Goal: Task Accomplishment & Management: Complete application form

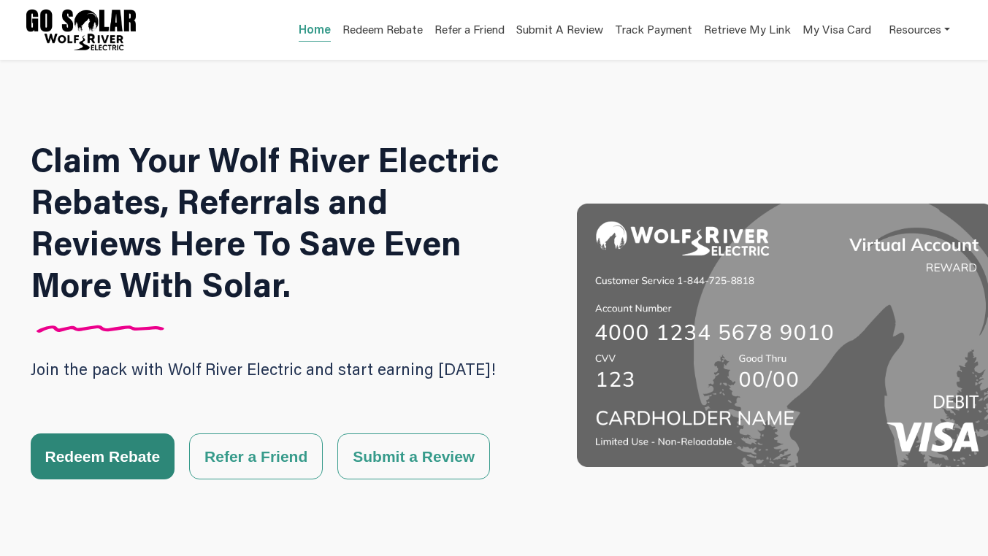
click at [110, 442] on button "Redeem Rebate" at bounding box center [103, 457] width 145 height 46
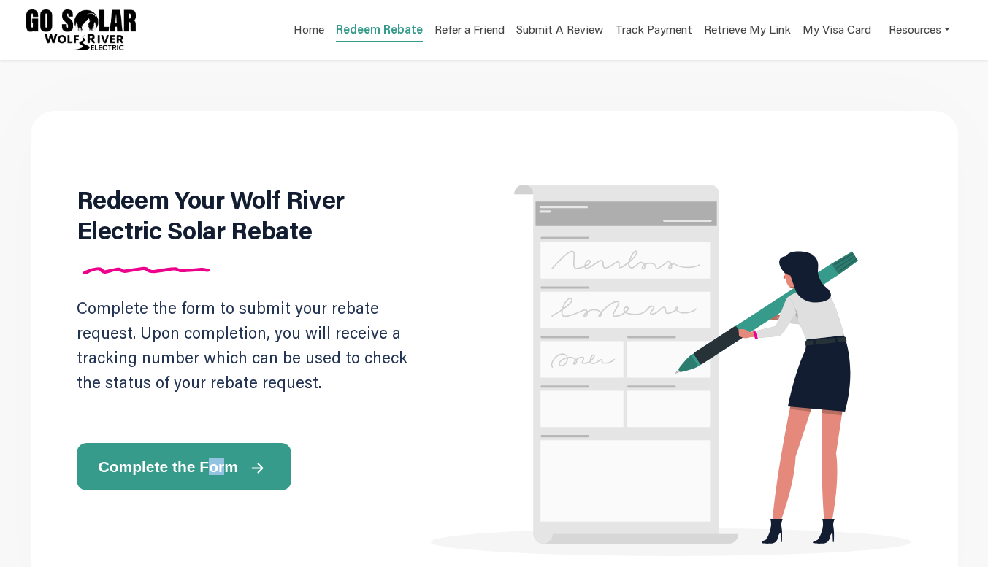
drag, startPoint x: 221, startPoint y: 437, endPoint x: 199, endPoint y: 463, distance: 34.2
click at [199, 463] on div "Redeem Your Wolf River Electric Solar Rebate Complete the form to submit your r…" at bounding box center [247, 337] width 340 height 307
click at [199, 463] on span "Complete the Form" at bounding box center [168, 466] width 139 height 15
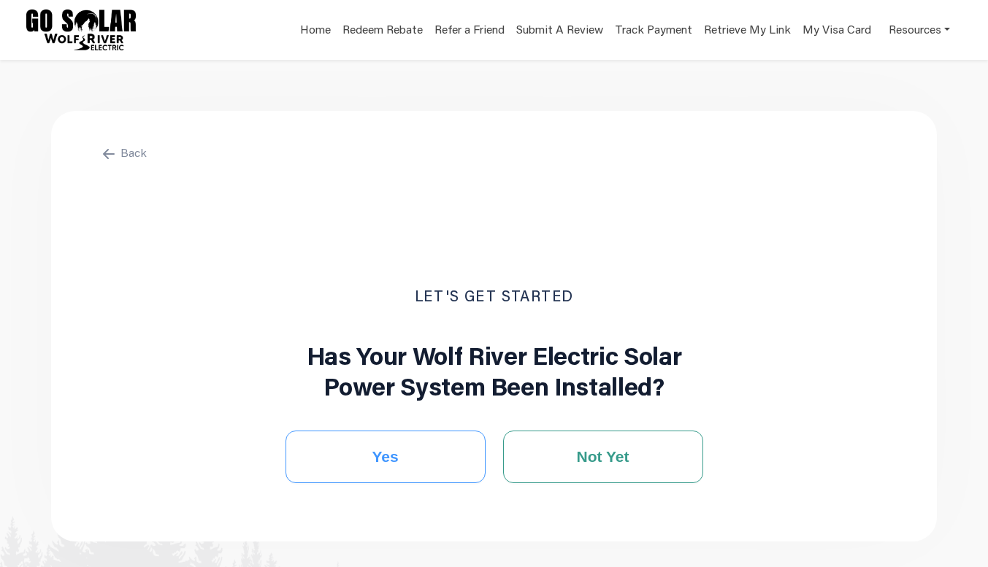
click at [404, 464] on button "Yes" at bounding box center [385, 457] width 200 height 53
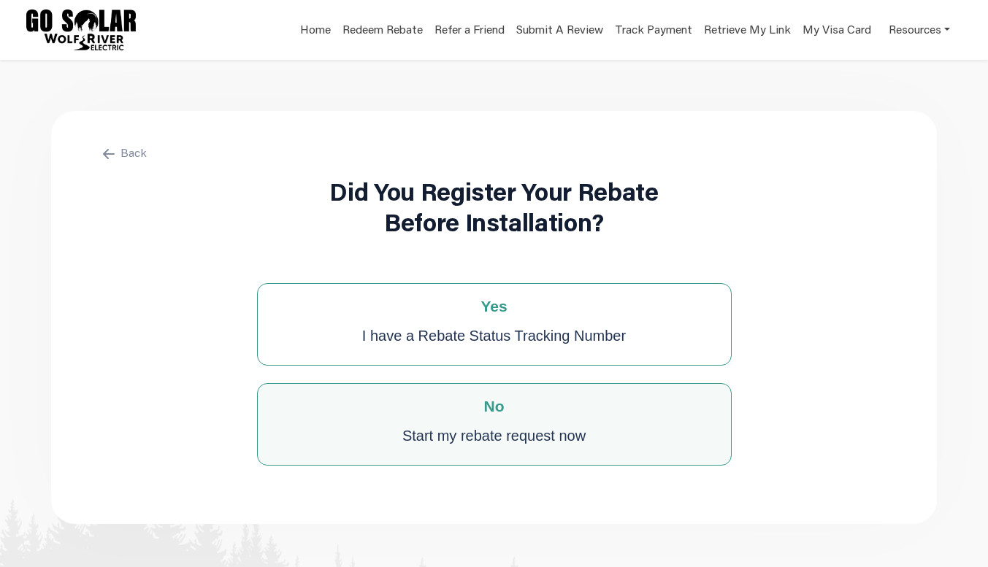
click at [481, 436] on div "Start my rebate request now" at bounding box center [493, 435] width 183 height 29
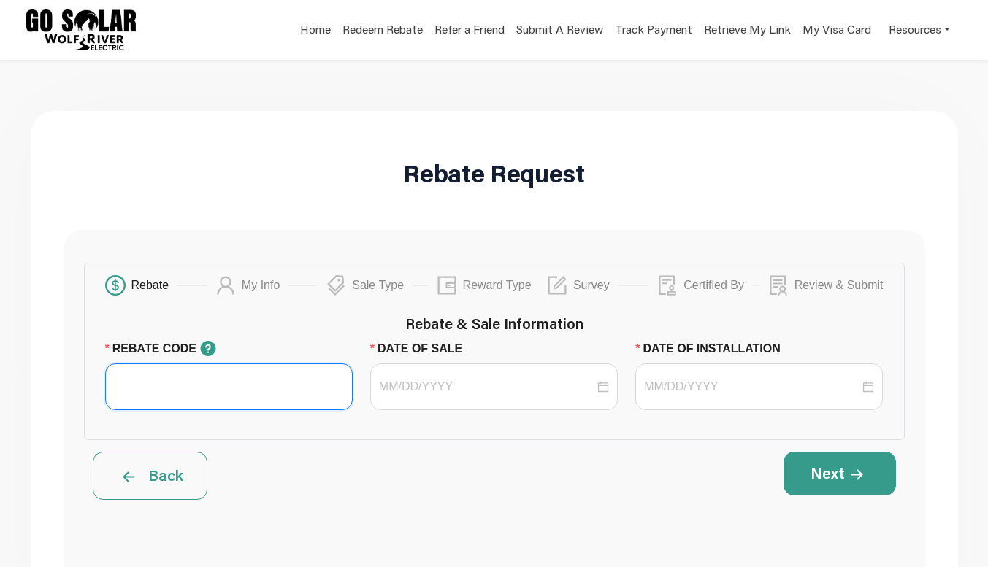
click at [202, 387] on input "REBATE CODE" at bounding box center [229, 387] width 248 height 47
paste input "WRE SPRING 2025"
type input "WRE SPRING 2025"
click at [599, 388] on div at bounding box center [494, 387] width 230 height 18
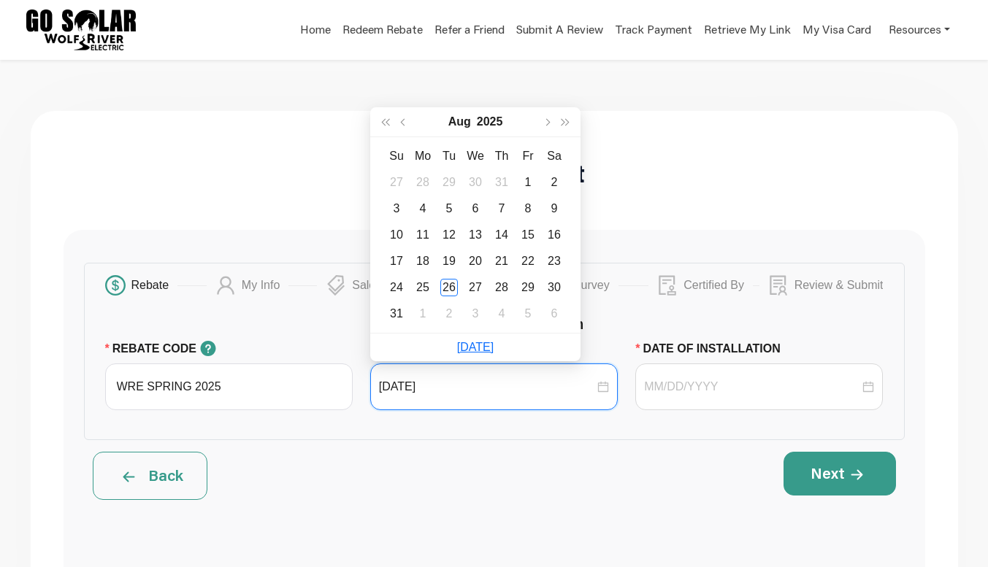
type input "[DATE]"
click at [408, 120] on button "button" at bounding box center [404, 121] width 19 height 29
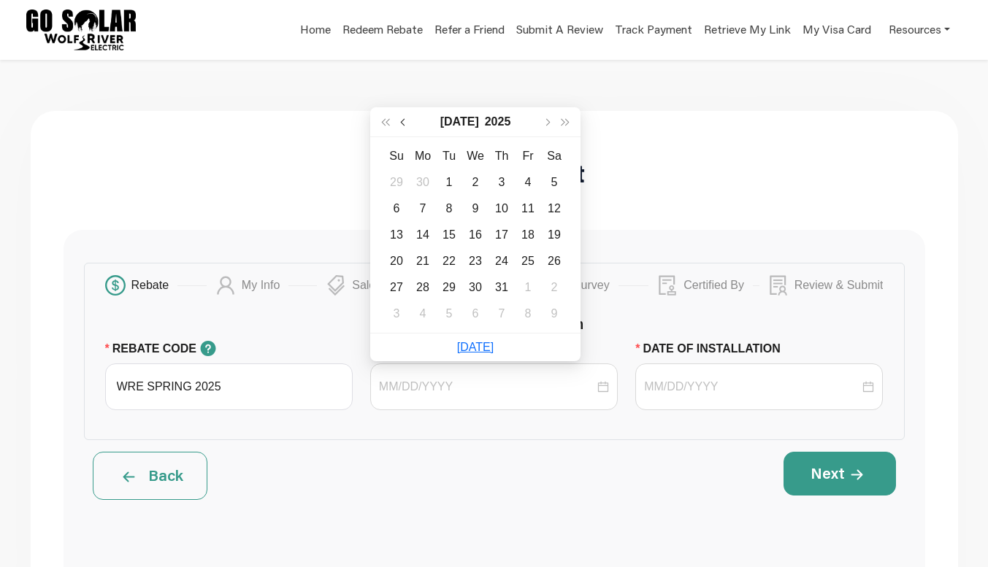
click at [408, 120] on button "button" at bounding box center [404, 121] width 19 height 29
type input "[DATE]"
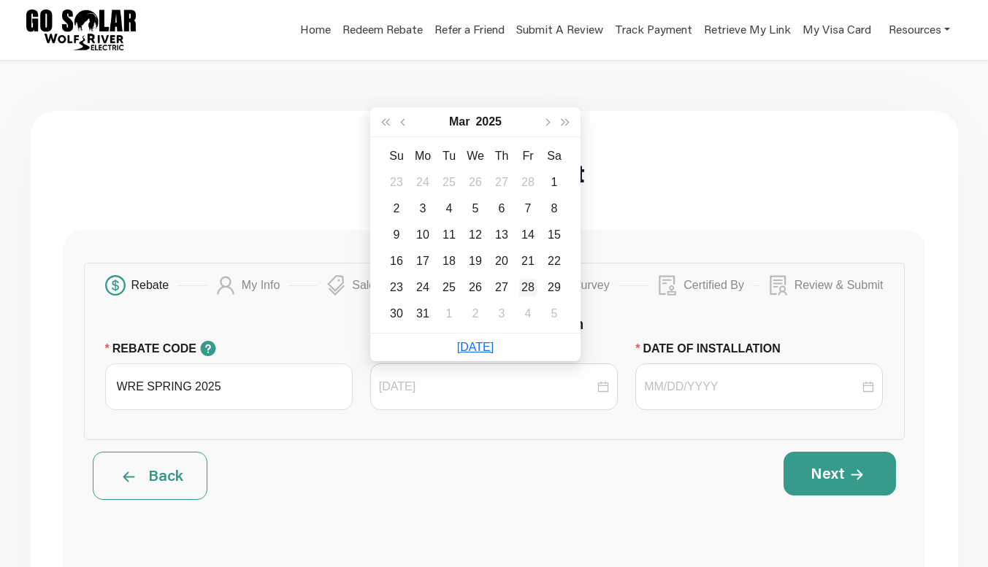
click at [525, 288] on div "28" at bounding box center [528, 288] width 18 height 18
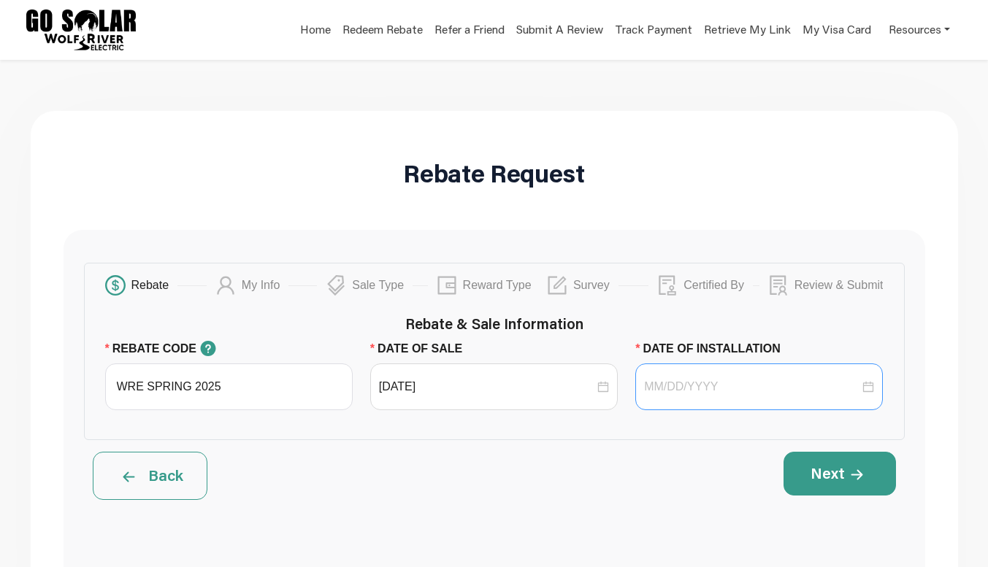
click at [864, 393] on div at bounding box center [759, 387] width 230 height 18
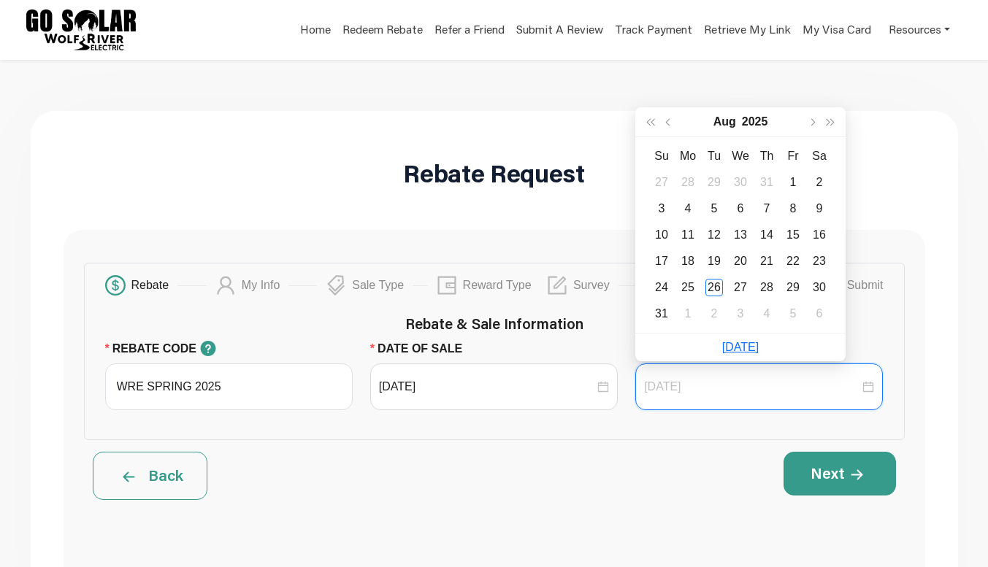
type input "[DATE]"
click at [668, 123] on span "button" at bounding box center [668, 121] width 7 height 7
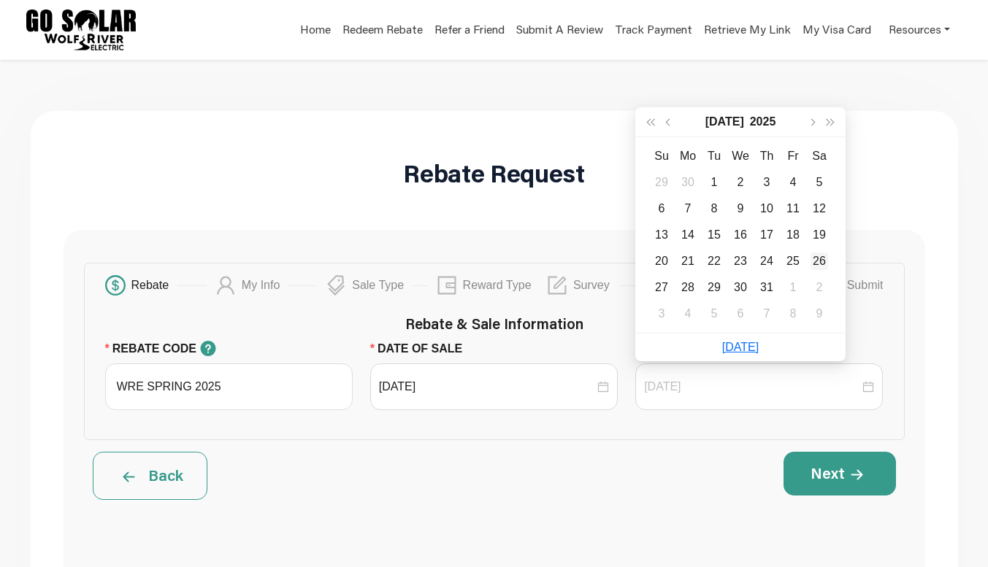
type input "[DATE]"
click at [815, 261] on div "26" at bounding box center [819, 262] width 18 height 18
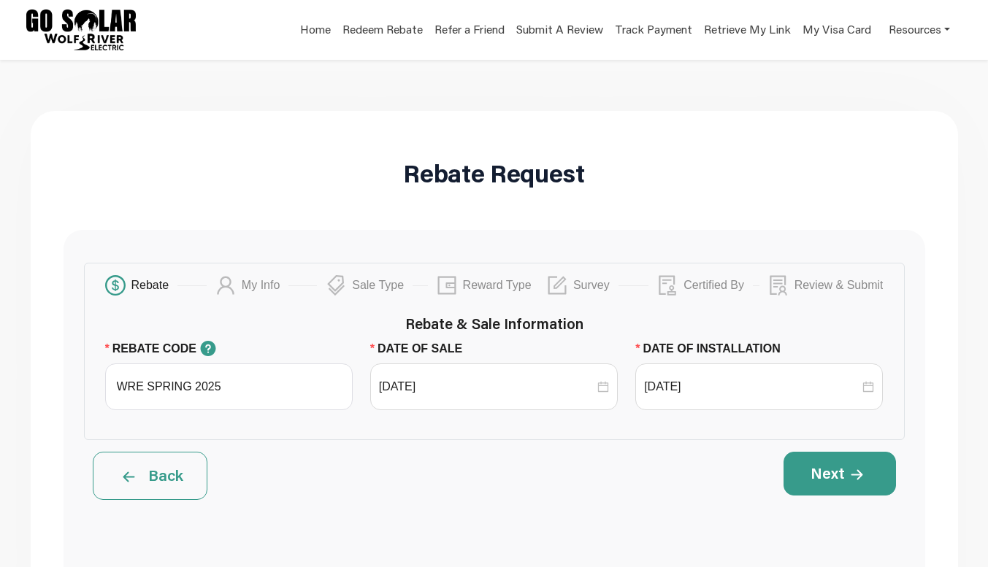
click at [507, 484] on div "Next" at bounding box center [699, 476] width 410 height 48
click at [823, 481] on button "Next" at bounding box center [839, 474] width 112 height 44
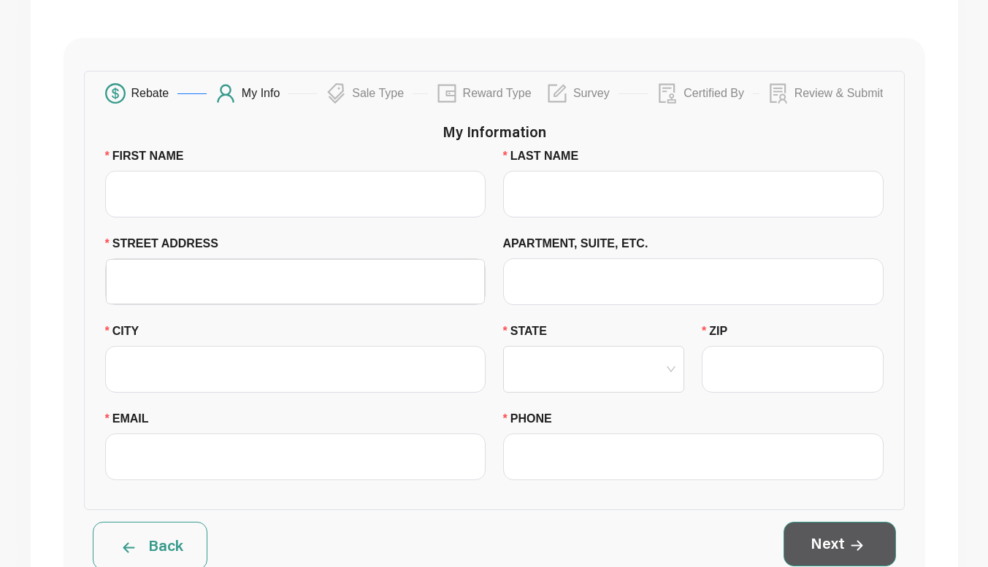
scroll to position [196, 0]
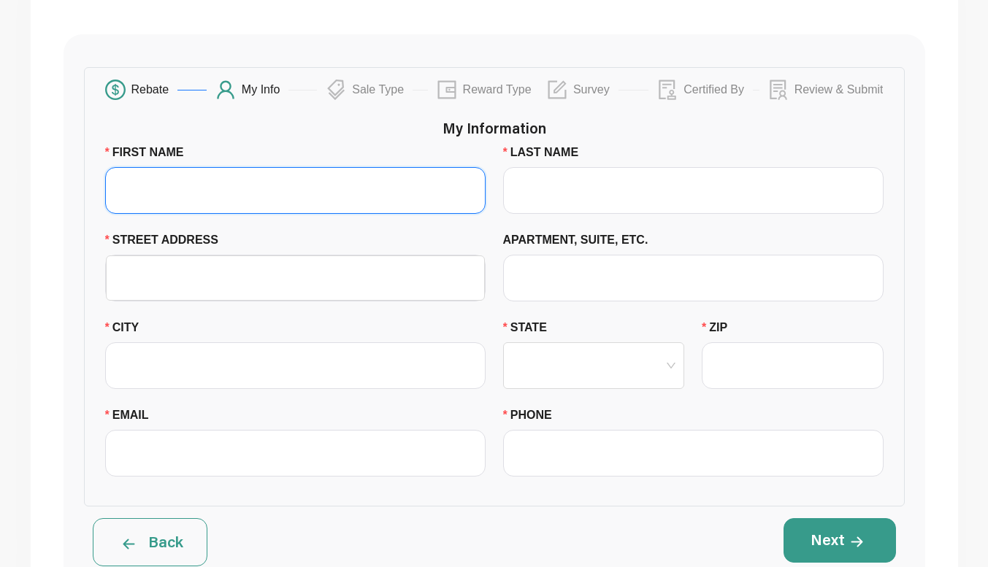
click at [205, 199] on input "FIRST NAME" at bounding box center [295, 190] width 380 height 47
type input "[PERSON_NAME]"
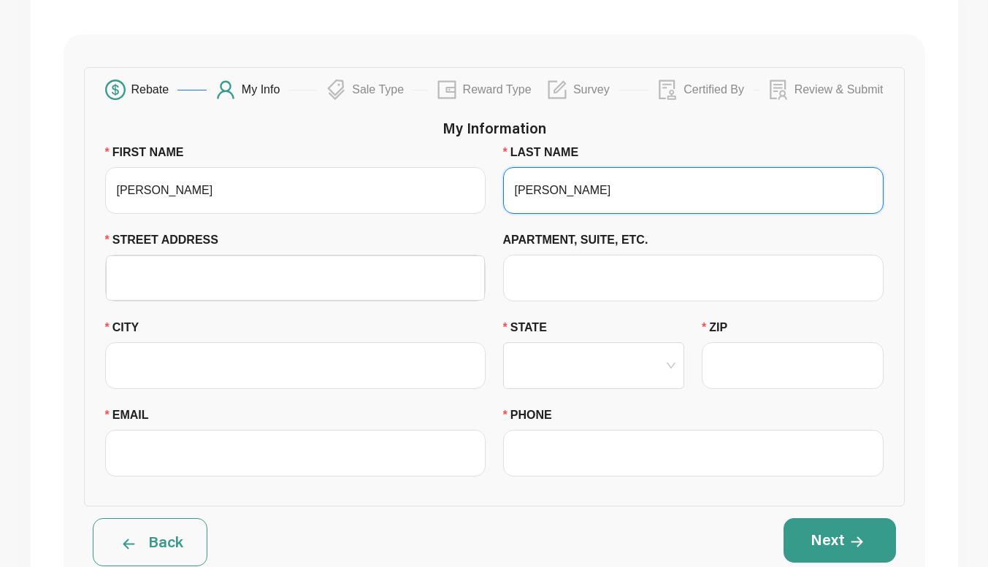
type input "[PERSON_NAME]"
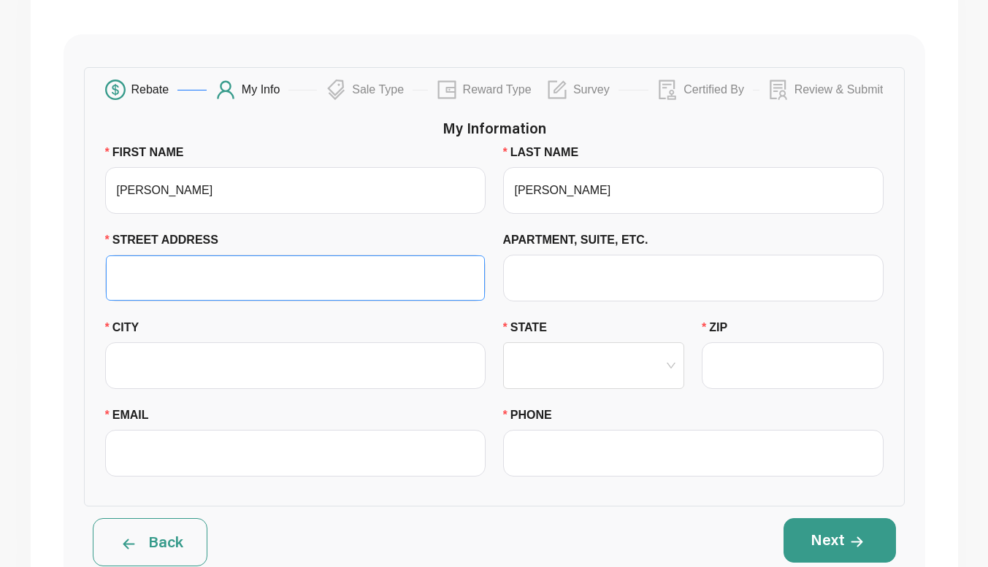
click at [191, 272] on input "STREET ADDRESS" at bounding box center [295, 278] width 361 height 44
paste input "[STREET_ADDRESS][PERSON_NAME]"
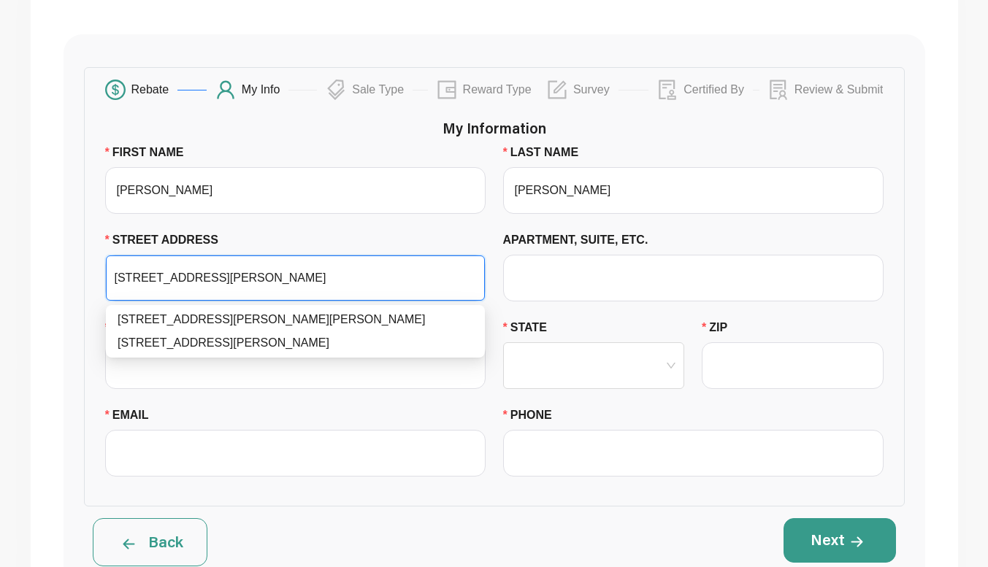
click at [244, 321] on div "[STREET_ADDRESS][PERSON_NAME][PERSON_NAME]" at bounding box center [296, 320] width 356 height 18
type input "[STREET_ADDRESS][PERSON_NAME]"
type input "Saint [PERSON_NAME]"
type input "55124"
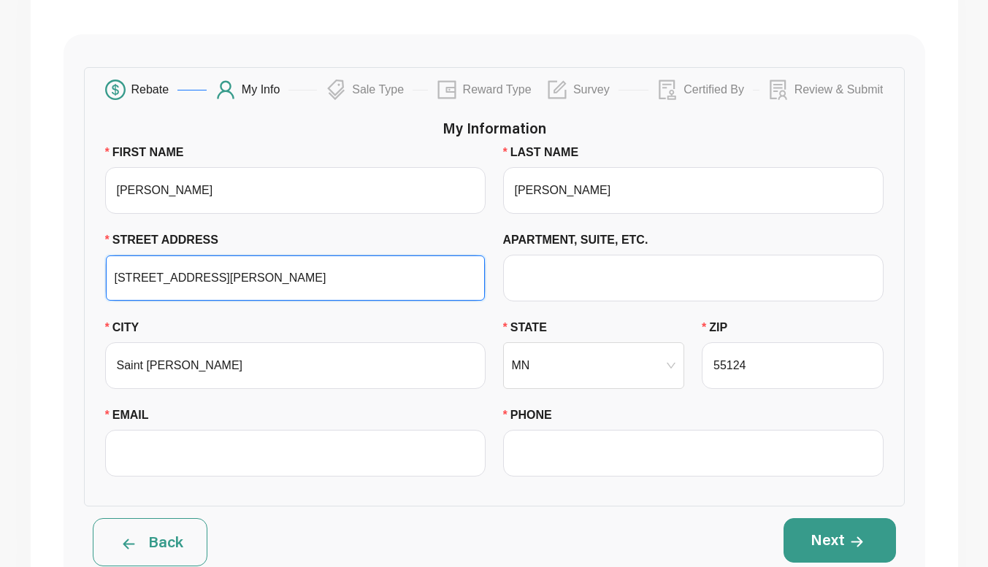
type input "[STREET_ADDRESS][PERSON_NAME]"
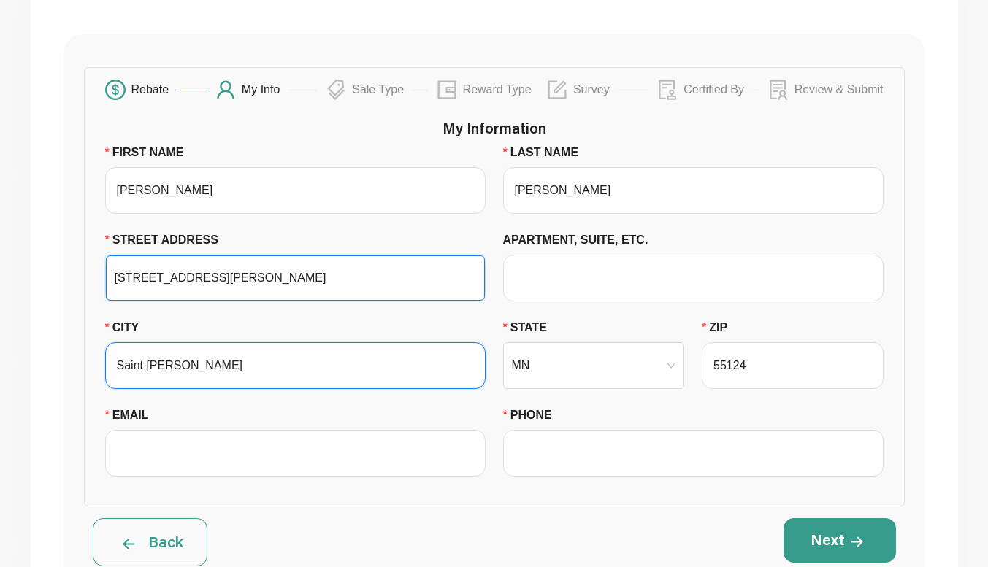
click at [156, 379] on input "Saint [PERSON_NAME]" at bounding box center [295, 365] width 380 height 47
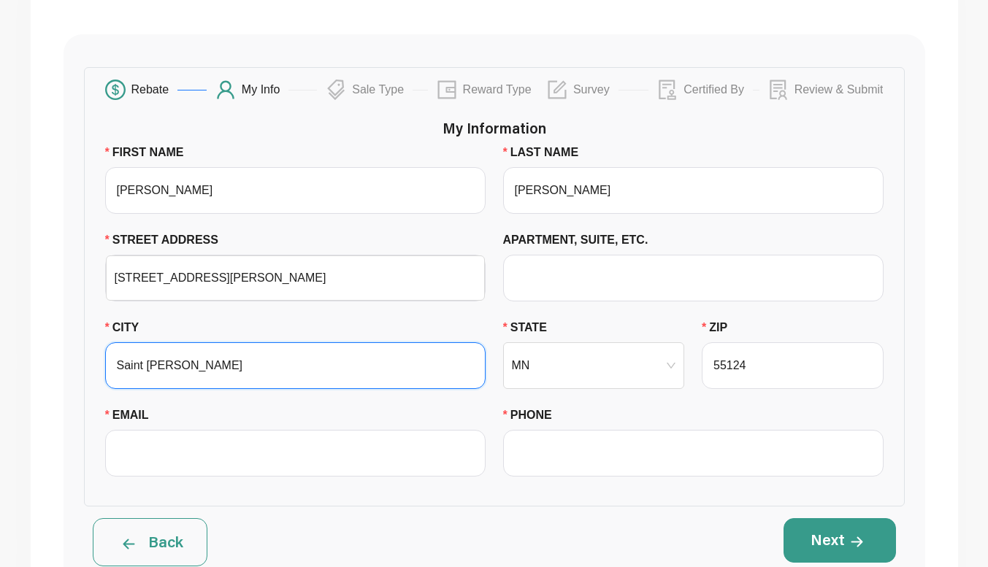
click at [156, 379] on input "Saint [PERSON_NAME]" at bounding box center [295, 365] width 380 height 47
type input "[GEOGRAPHIC_DATA]"
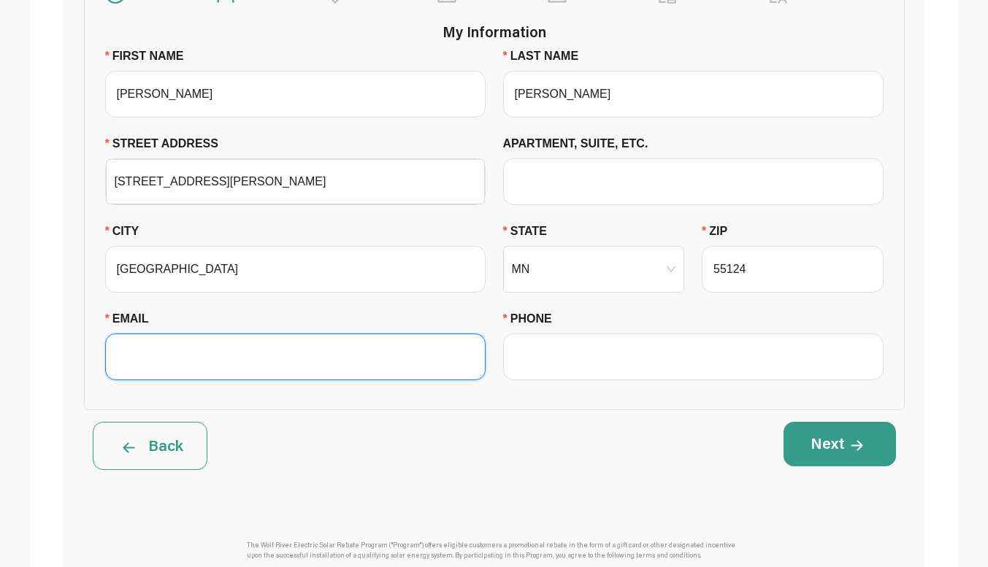
click at [185, 356] on input "EMAIL" at bounding box center [295, 357] width 380 height 47
paste input "[EMAIL_ADDRESS][DOMAIN_NAME]"
type input "[EMAIL_ADDRESS][DOMAIN_NAME]"
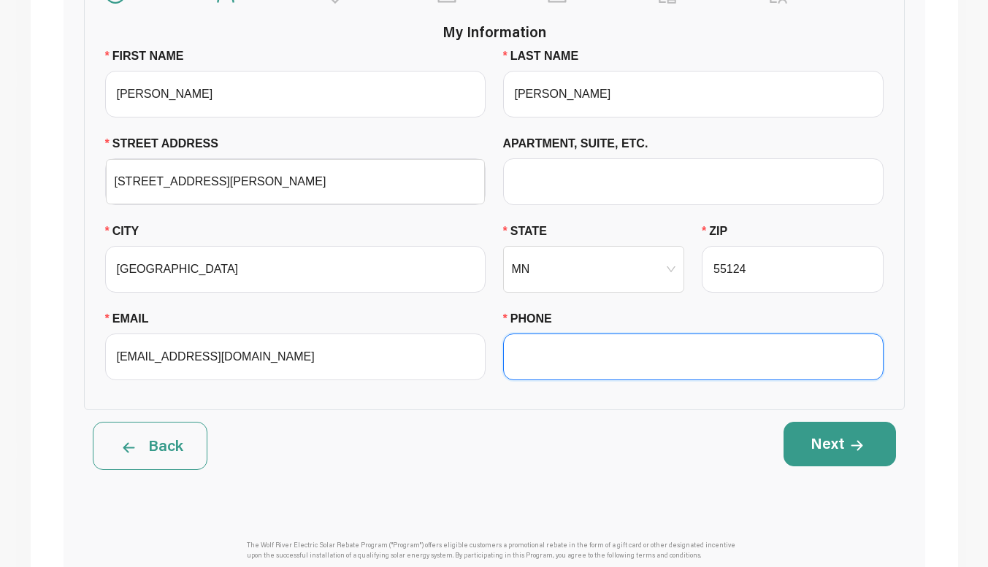
click at [594, 368] on input "PHONE" at bounding box center [693, 357] width 380 height 47
paste input "[PHONE_NUMBER]"
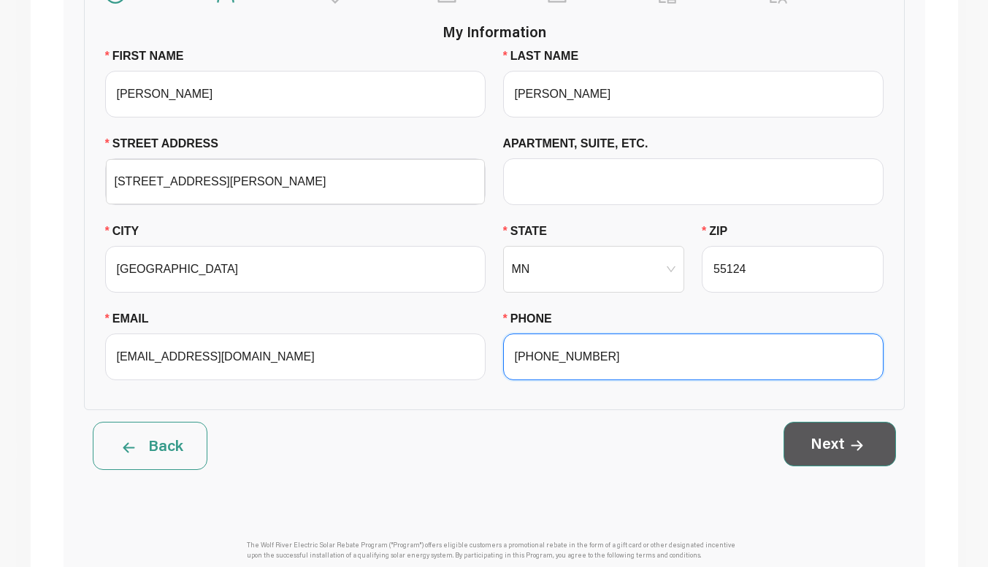
type input "[PHONE_NUMBER]"
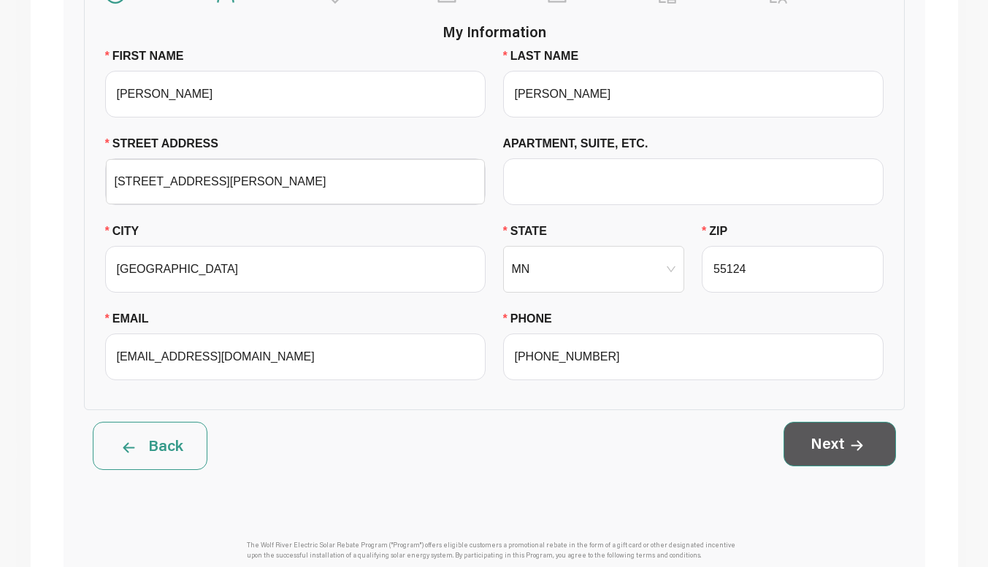
click at [833, 446] on button "Next" at bounding box center [839, 444] width 112 height 44
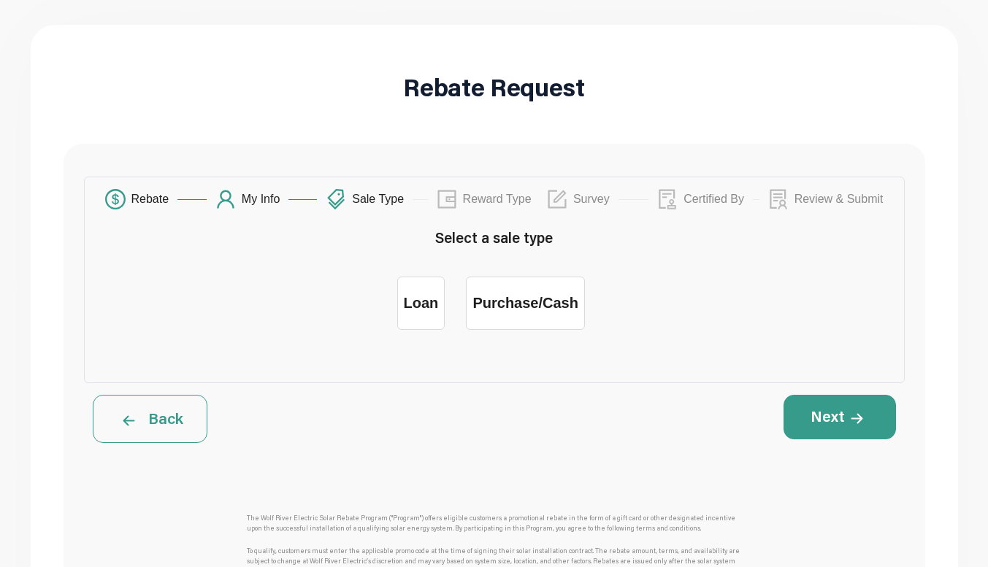
scroll to position [87, 0]
click at [423, 304] on div "Loan" at bounding box center [421, 302] width 35 height 17
click at [421, 291] on input "Loan" at bounding box center [421, 291] width 0 height 0
click at [410, 311] on div "Loan" at bounding box center [421, 302] width 35 height 17
click at [421, 291] on input "Loan" at bounding box center [421, 291] width 0 height 0
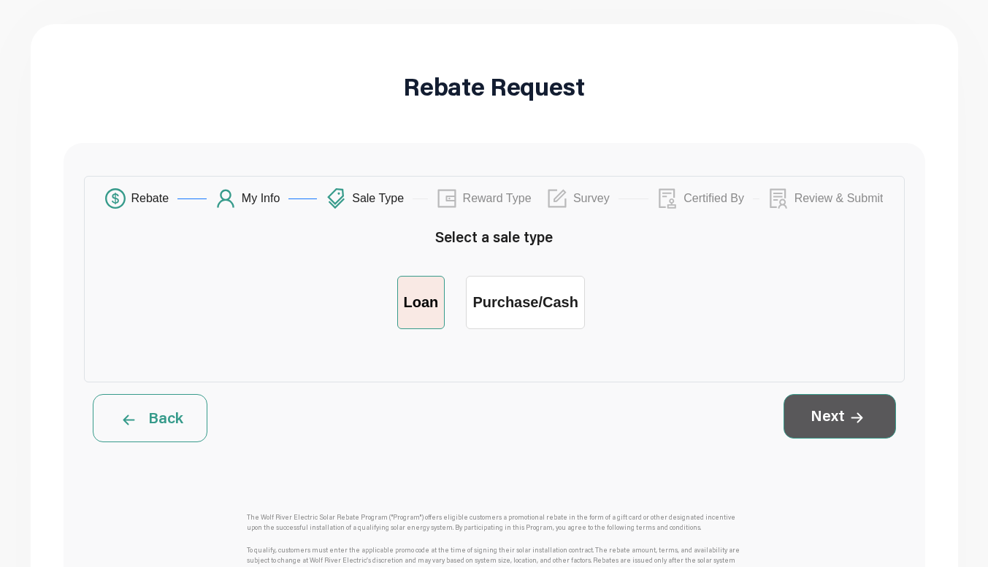
click at [818, 414] on button "Next" at bounding box center [839, 416] width 112 height 44
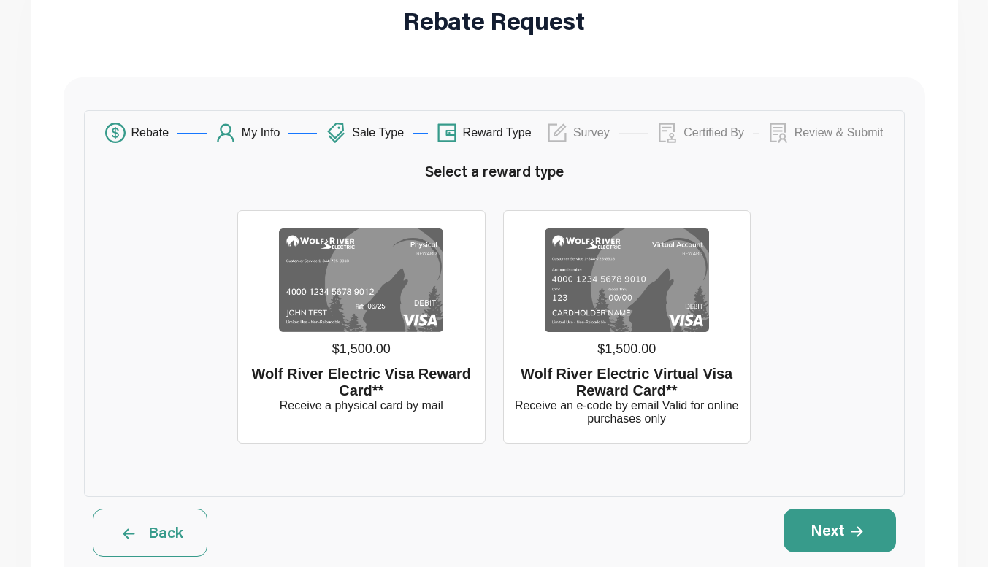
scroll to position [158, 0]
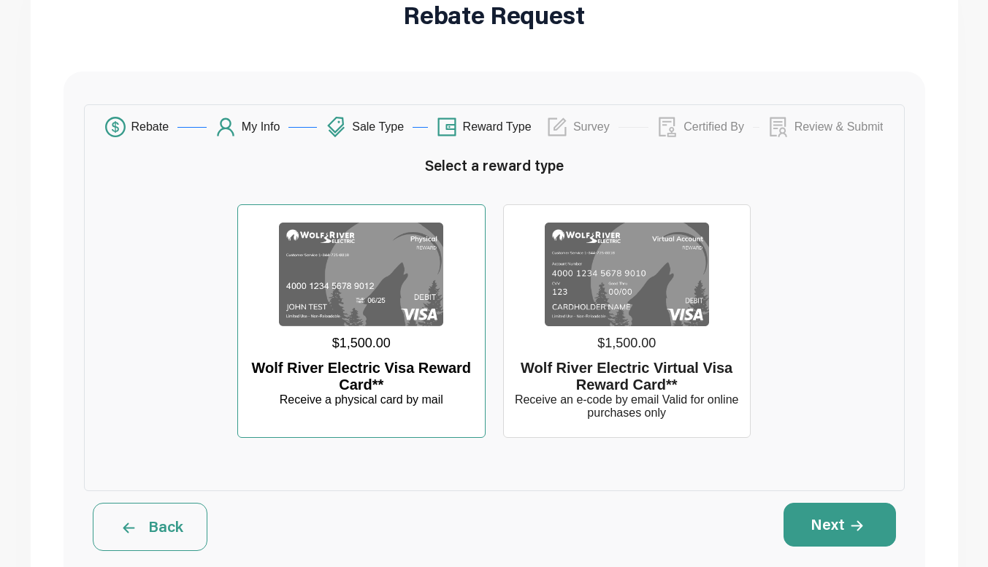
click at [371, 280] on img at bounding box center [361, 275] width 164 height 104
click at [361, 220] on input "$1,500.00 Wolf River Electric Visa Reward Card** Receive a physical card by mail" at bounding box center [361, 220] width 0 height 0
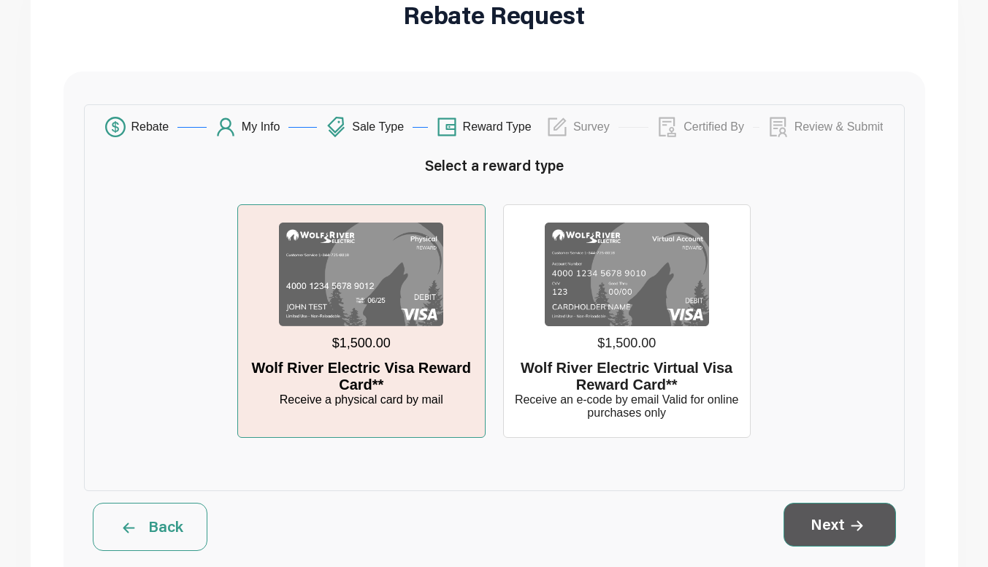
click at [850, 531] on span at bounding box center [857, 524] width 24 height 20
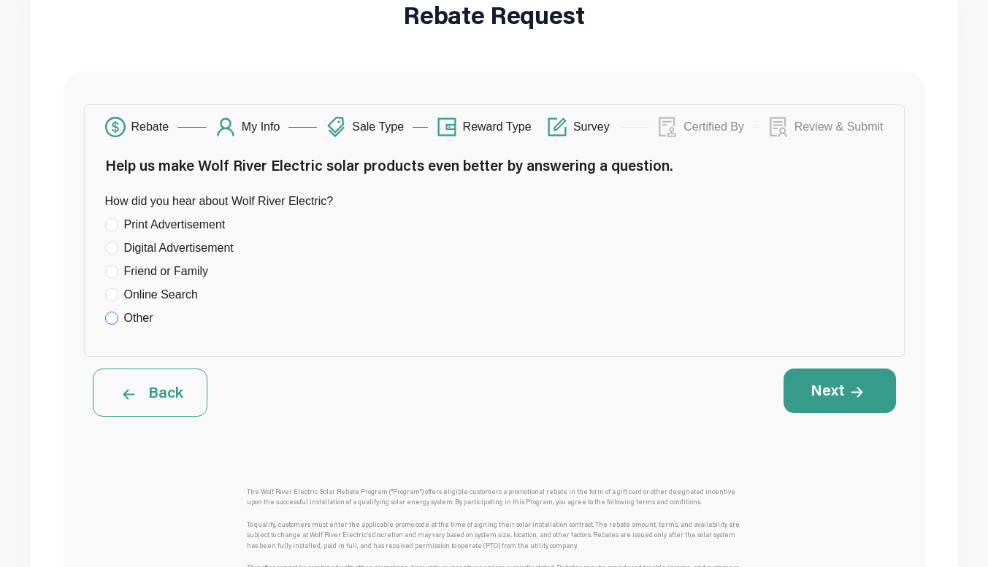
click at [112, 315] on input "Other" at bounding box center [111, 318] width 13 height 13
radio input "true"
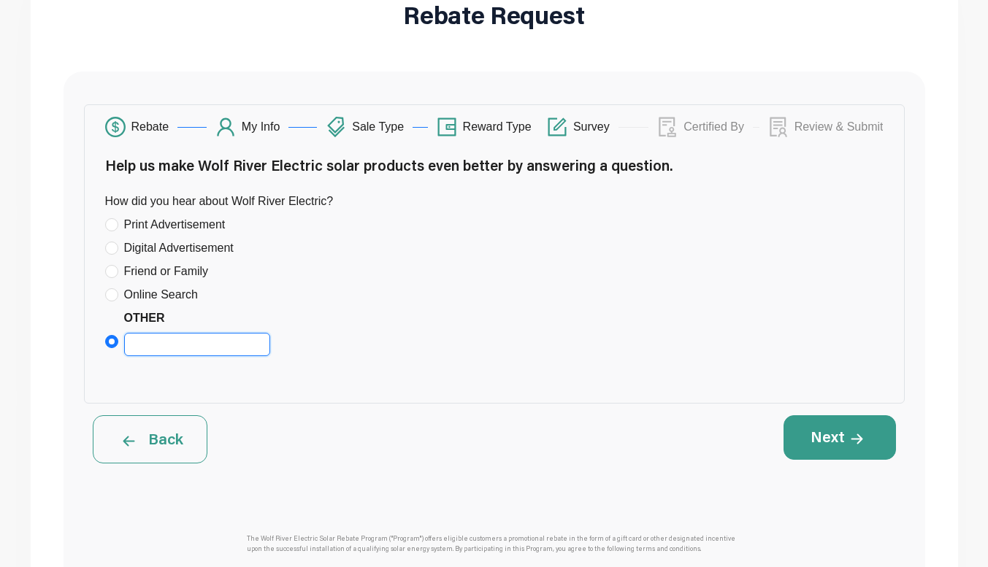
click at [179, 347] on input "Other" at bounding box center [197, 344] width 146 height 23
type input "WRE CALL"
click at [447, 448] on div "Back" at bounding box center [289, 439] width 410 height 48
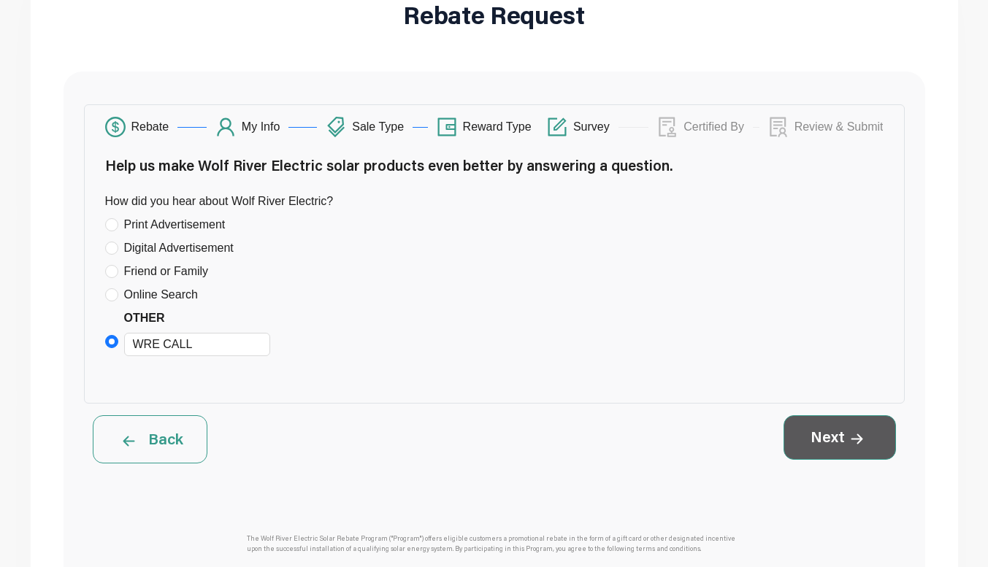
click at [827, 437] on button "Next" at bounding box center [839, 437] width 112 height 44
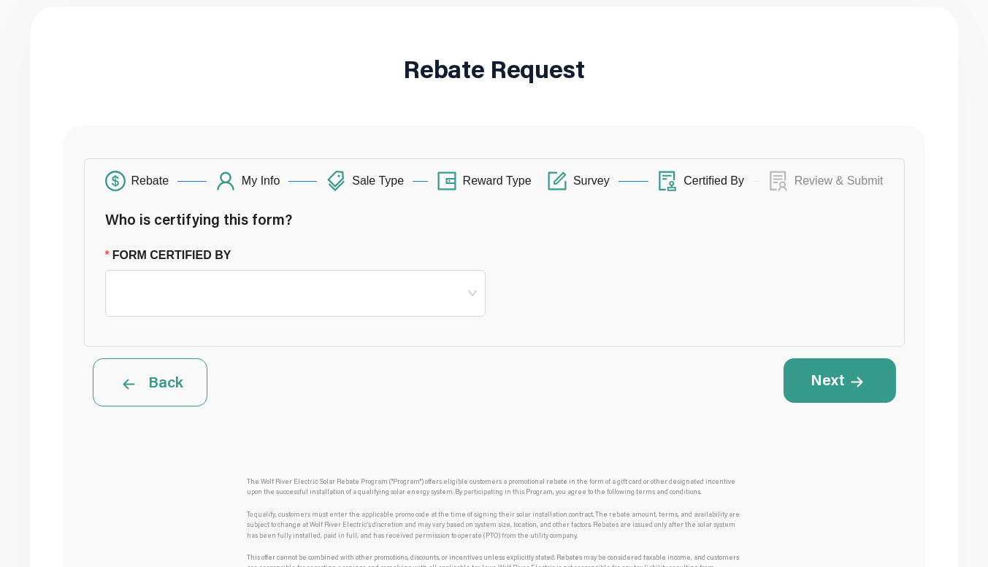
scroll to position [106, 0]
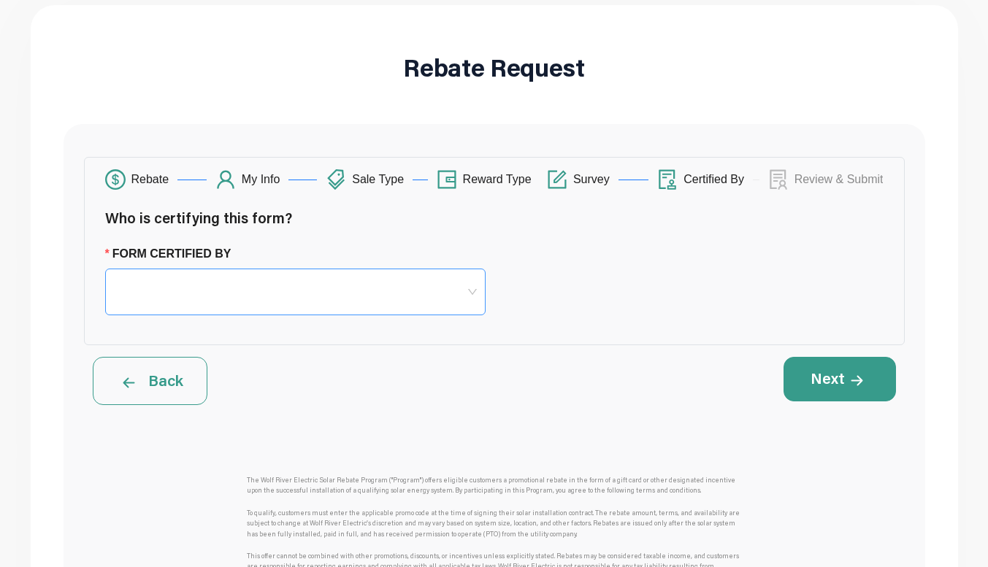
click at [251, 296] on span at bounding box center [295, 291] width 363 height 45
click at [239, 355] on div "Sales Representative" at bounding box center [295, 357] width 357 height 18
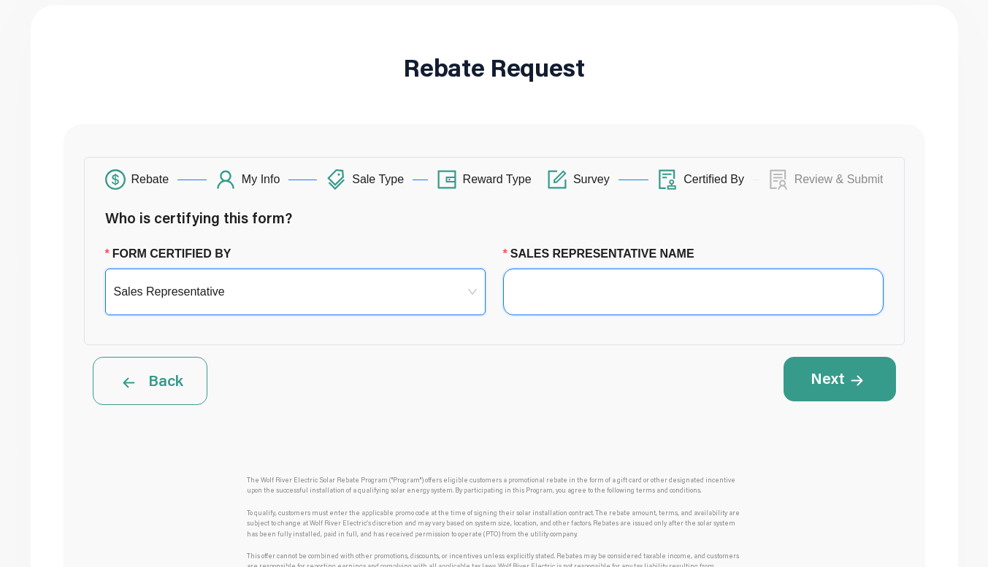
click at [537, 299] on input "Sales Representative Name" at bounding box center [693, 292] width 380 height 47
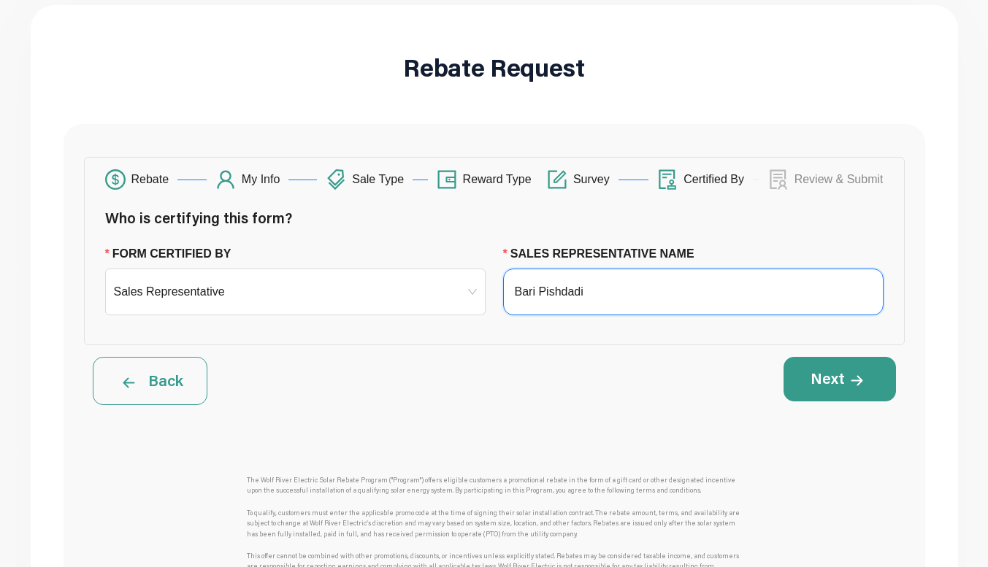
type input "Bari Pishdadi"
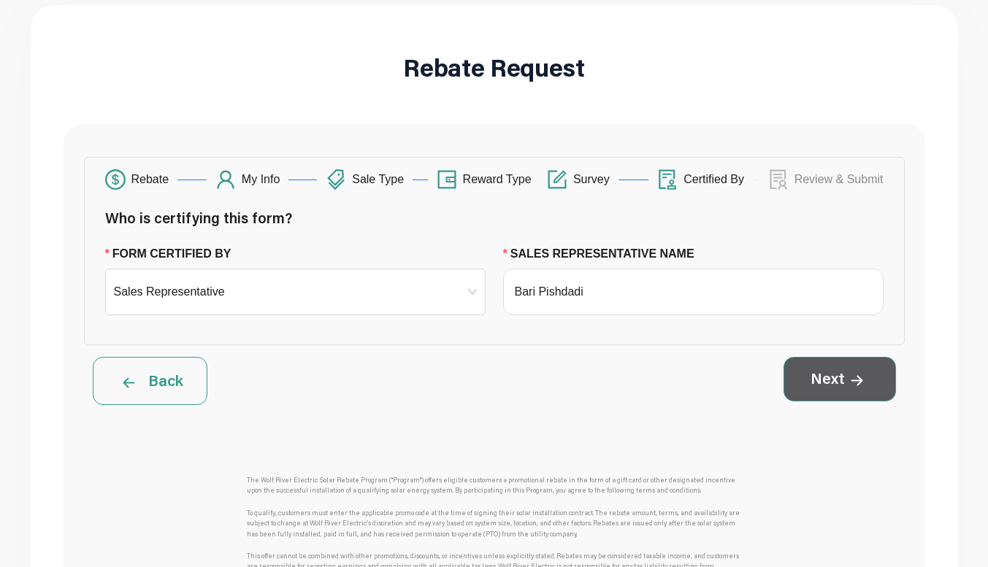
click at [832, 388] on button "Next" at bounding box center [839, 379] width 112 height 44
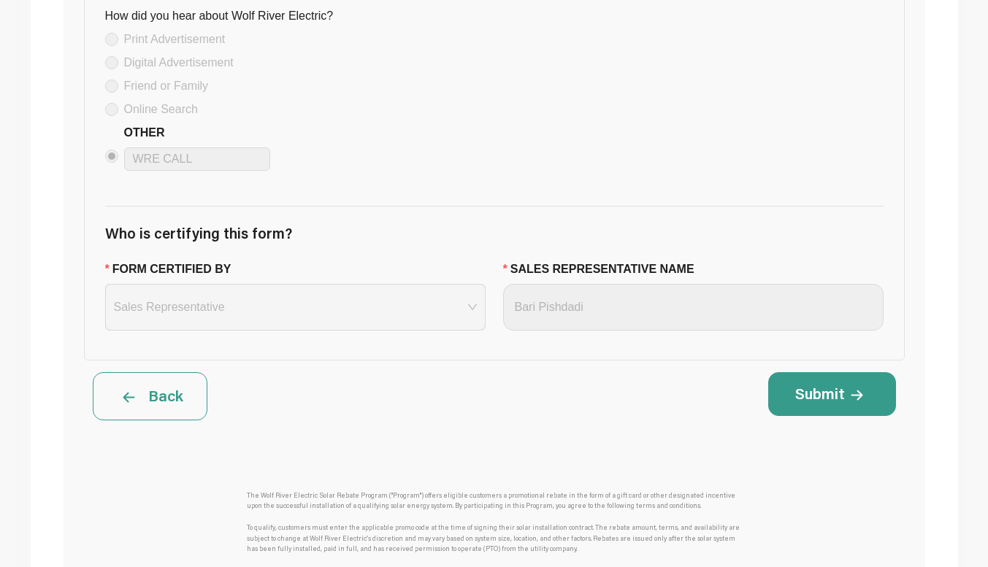
scroll to position [1470, 0]
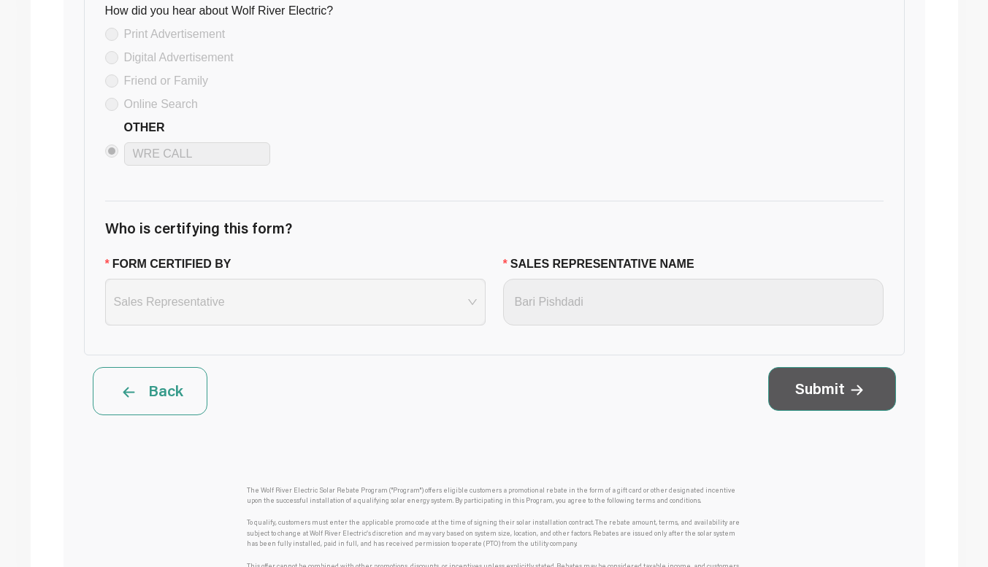
click at [852, 396] on icon at bounding box center [857, 390] width 12 height 11
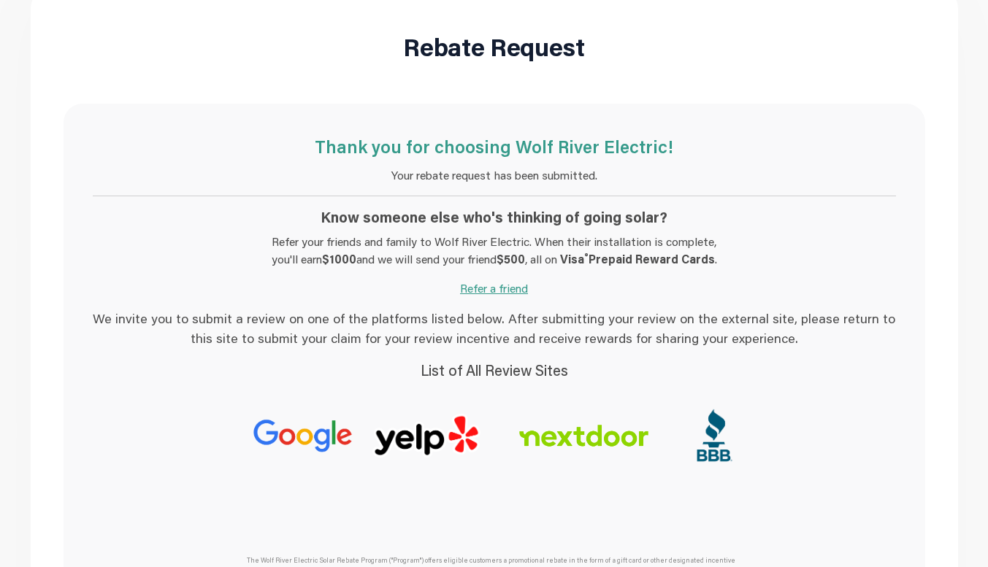
scroll to position [0, 0]
